Goal: Task Accomplishment & Management: Manage account settings

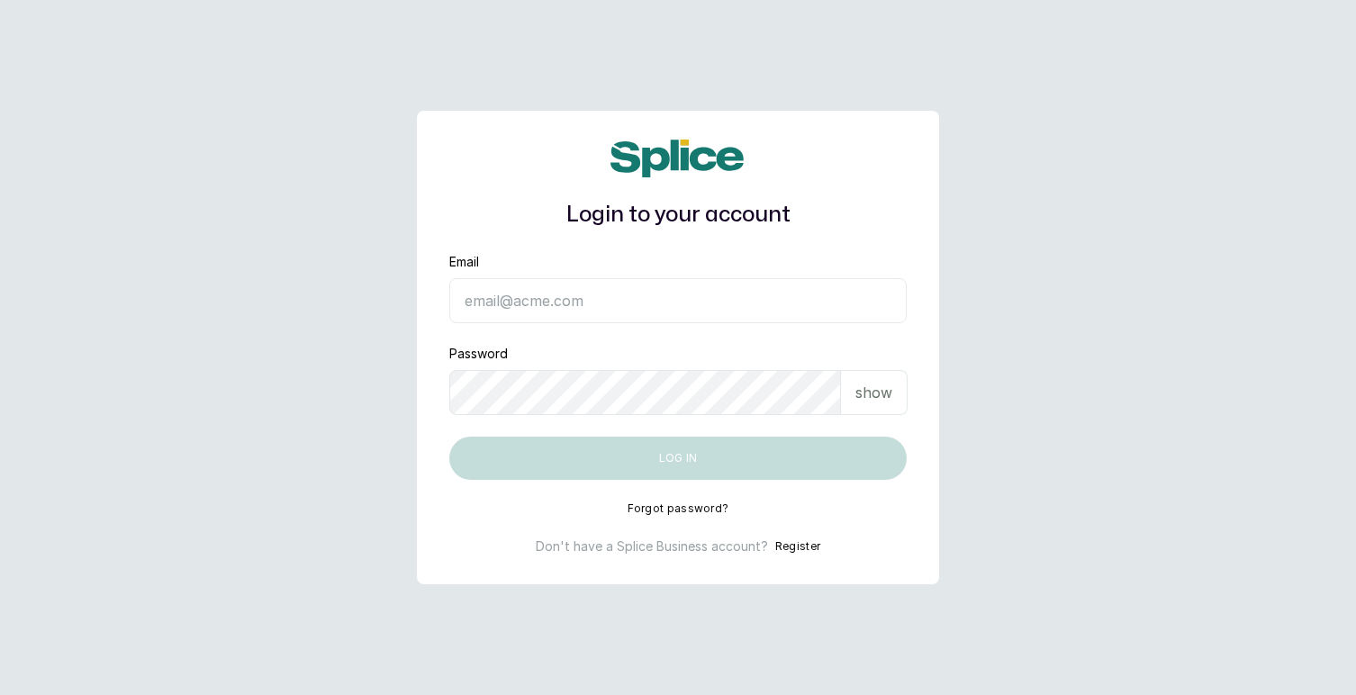
click at [573, 303] on input "Email" at bounding box center [677, 300] width 457 height 45
type input "layo@withsplice.com"
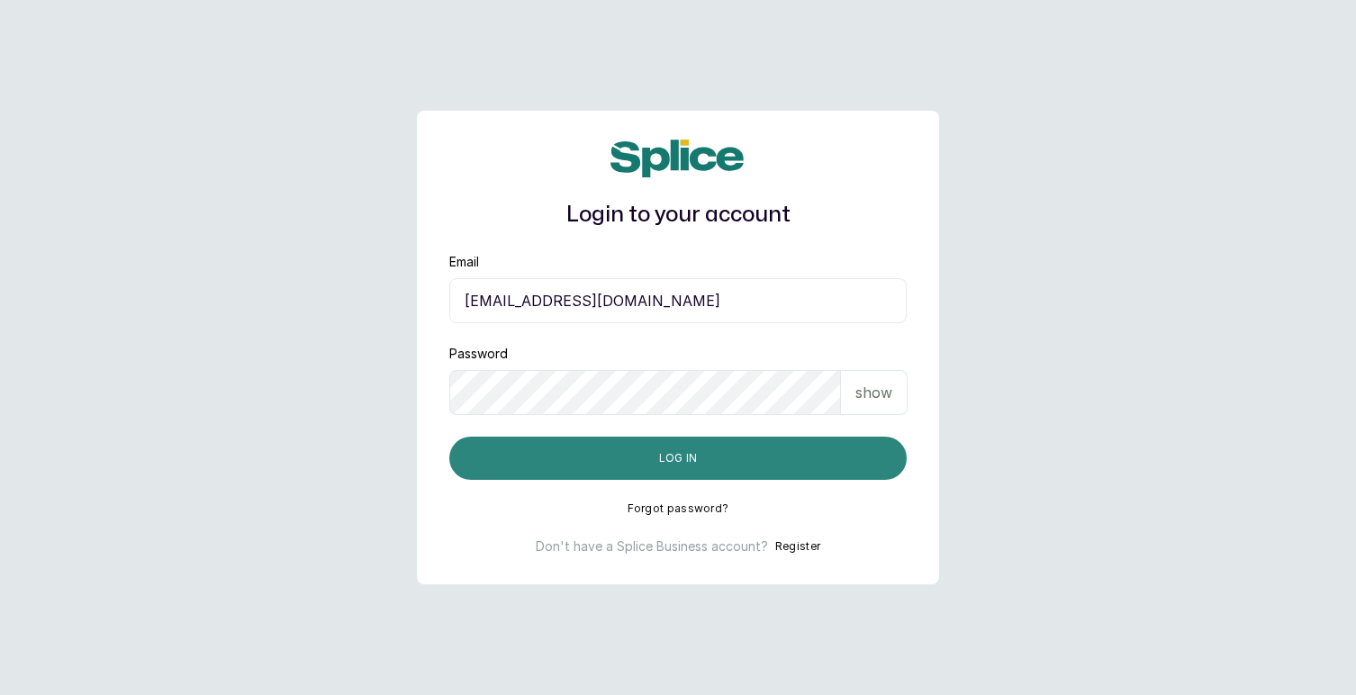
click at [695, 463] on button "Log in" at bounding box center [677, 458] width 457 height 43
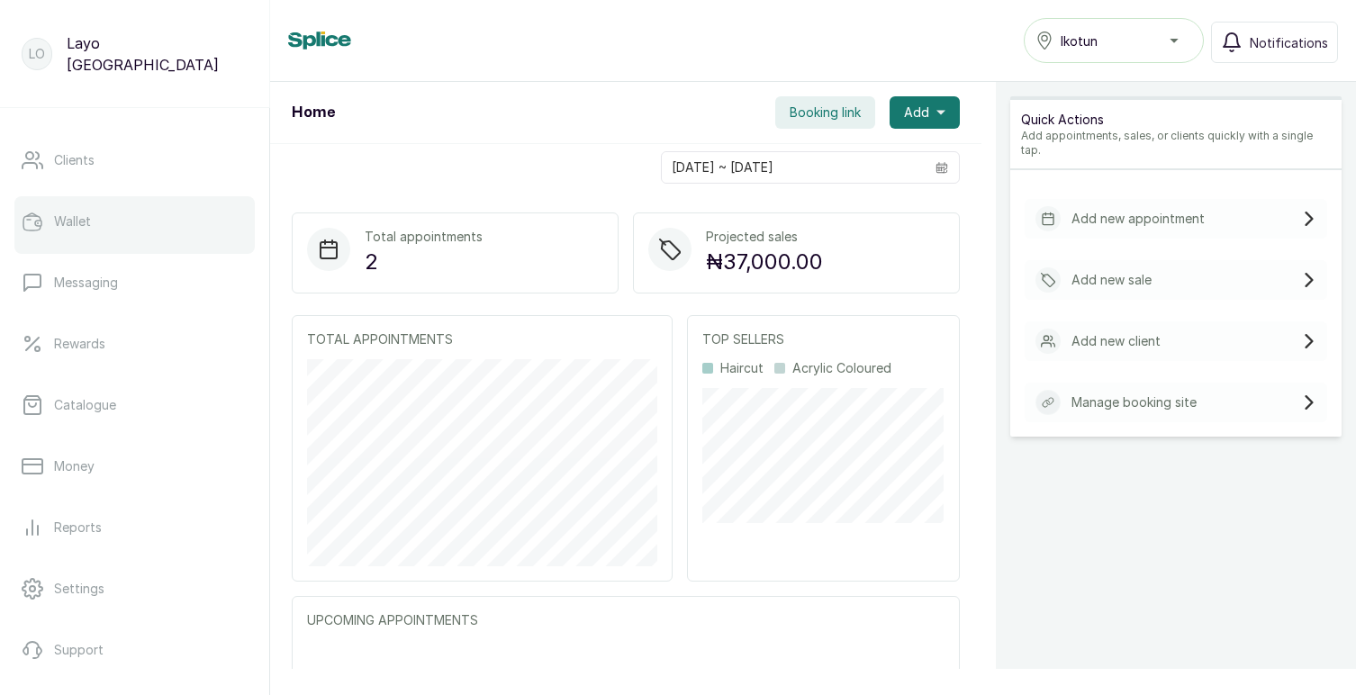
scroll to position [312, 0]
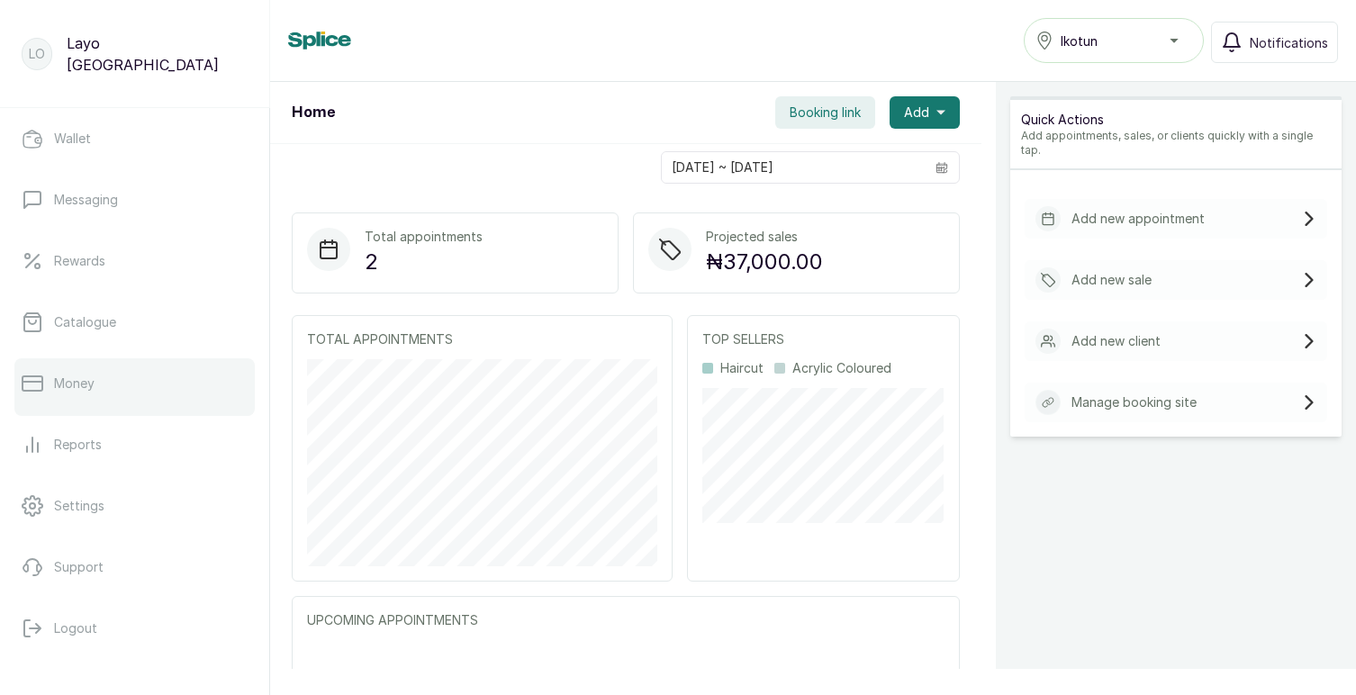
click at [104, 385] on link "Money" at bounding box center [134, 383] width 240 height 50
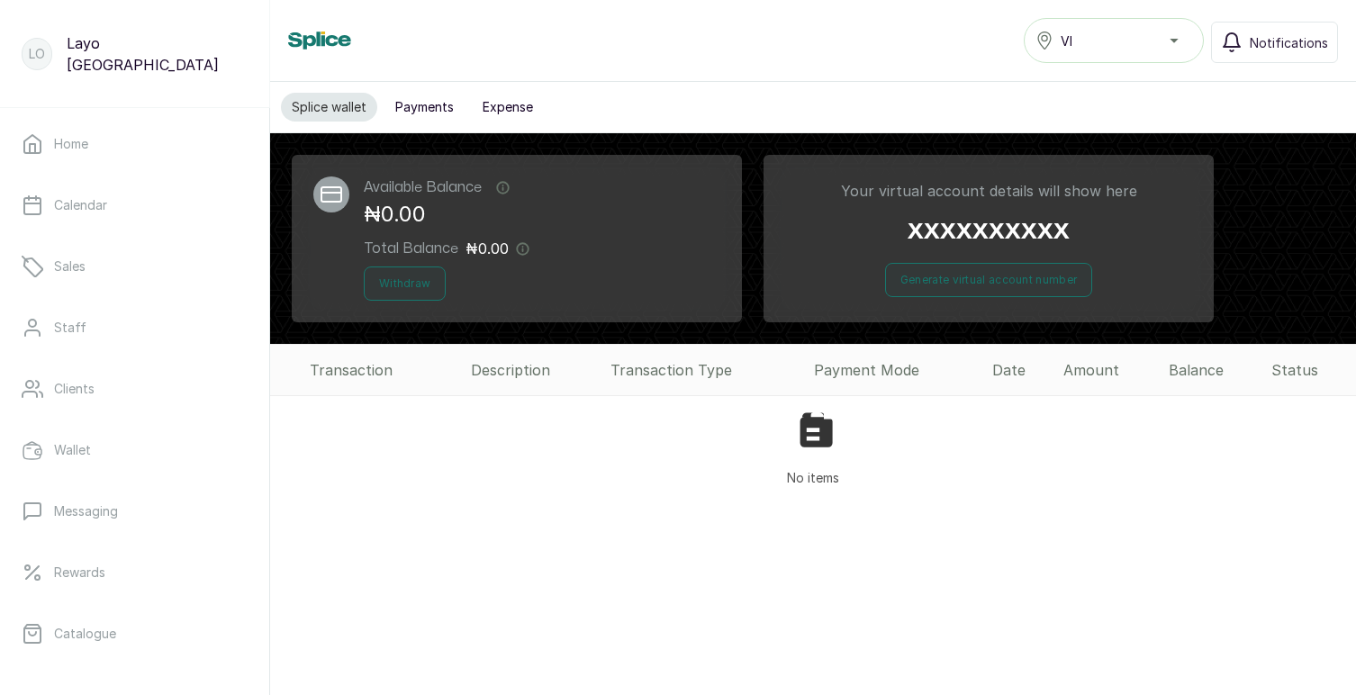
click at [1129, 50] on div "VI" at bounding box center [1114, 41] width 157 height 22
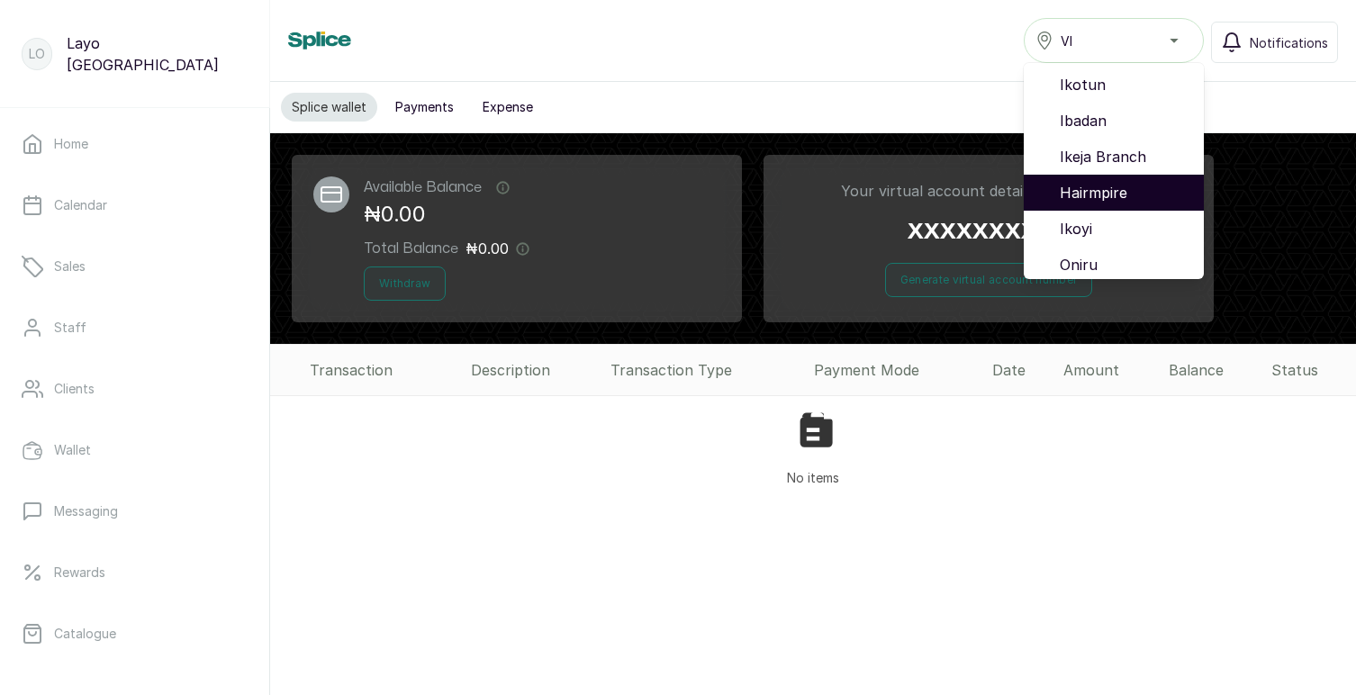
scroll to position [79, 0]
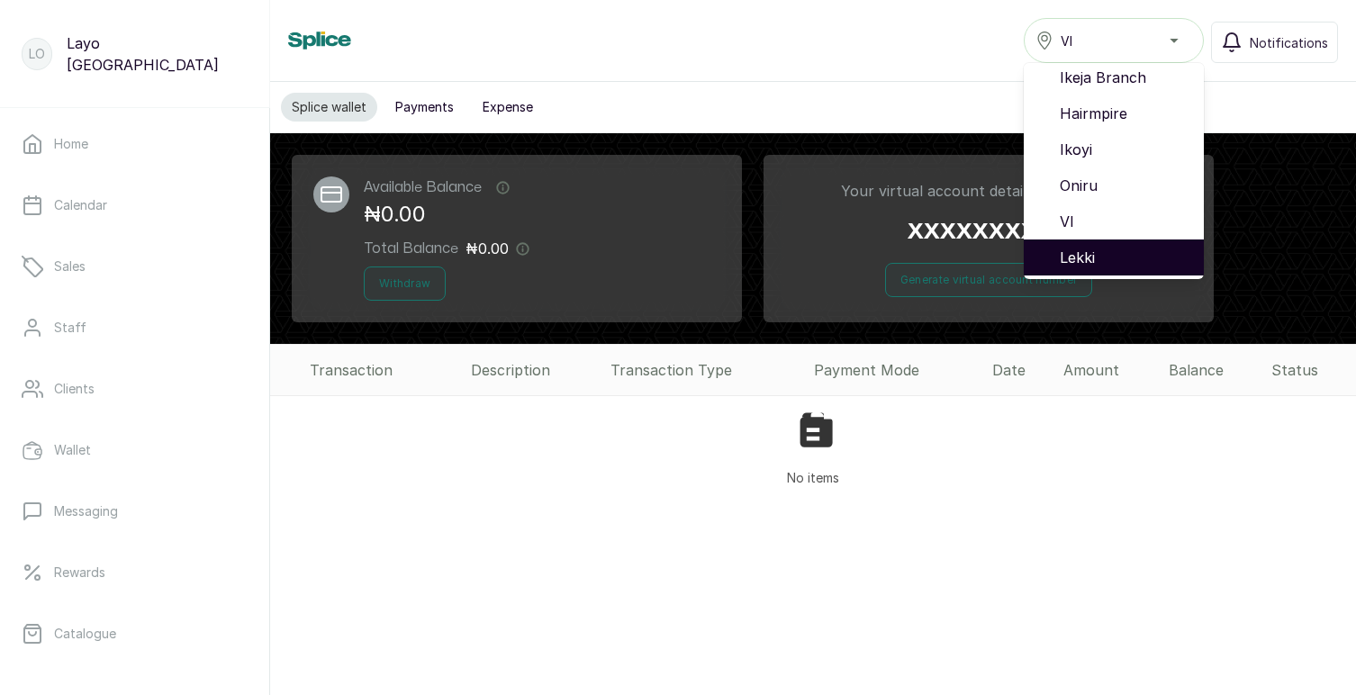
click at [1097, 254] on span "Lekki" at bounding box center [1125, 258] width 130 height 22
